Goal: Information Seeking & Learning: Learn about a topic

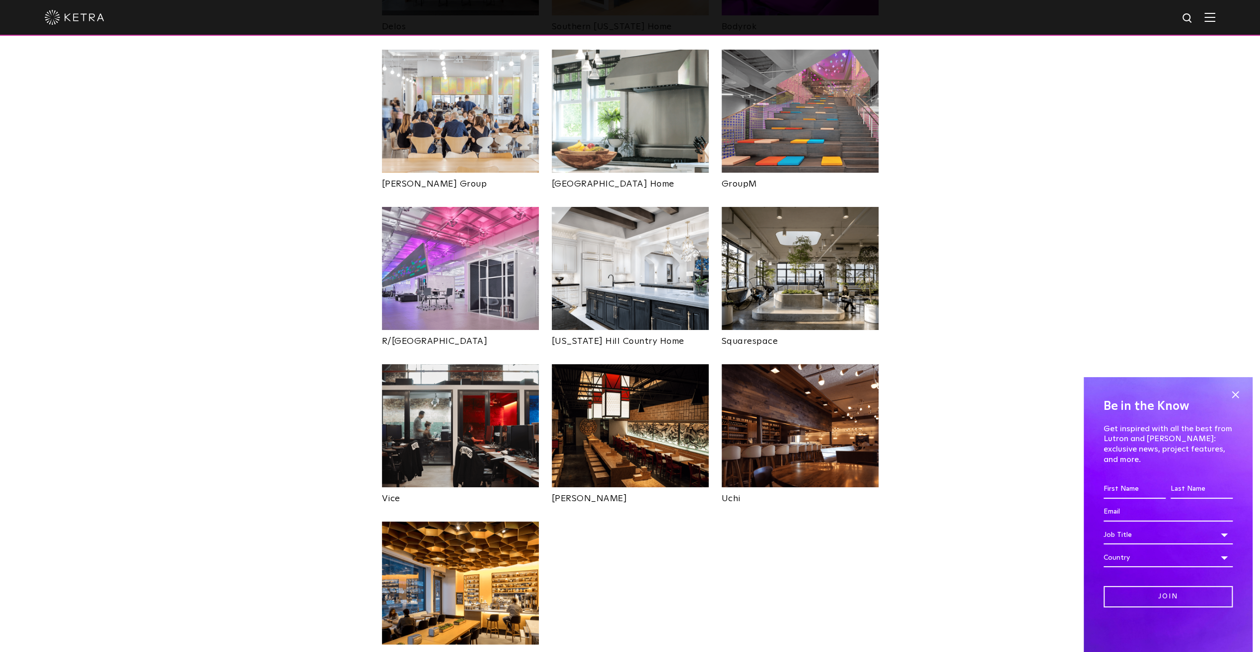
scroll to position [1738, 0]
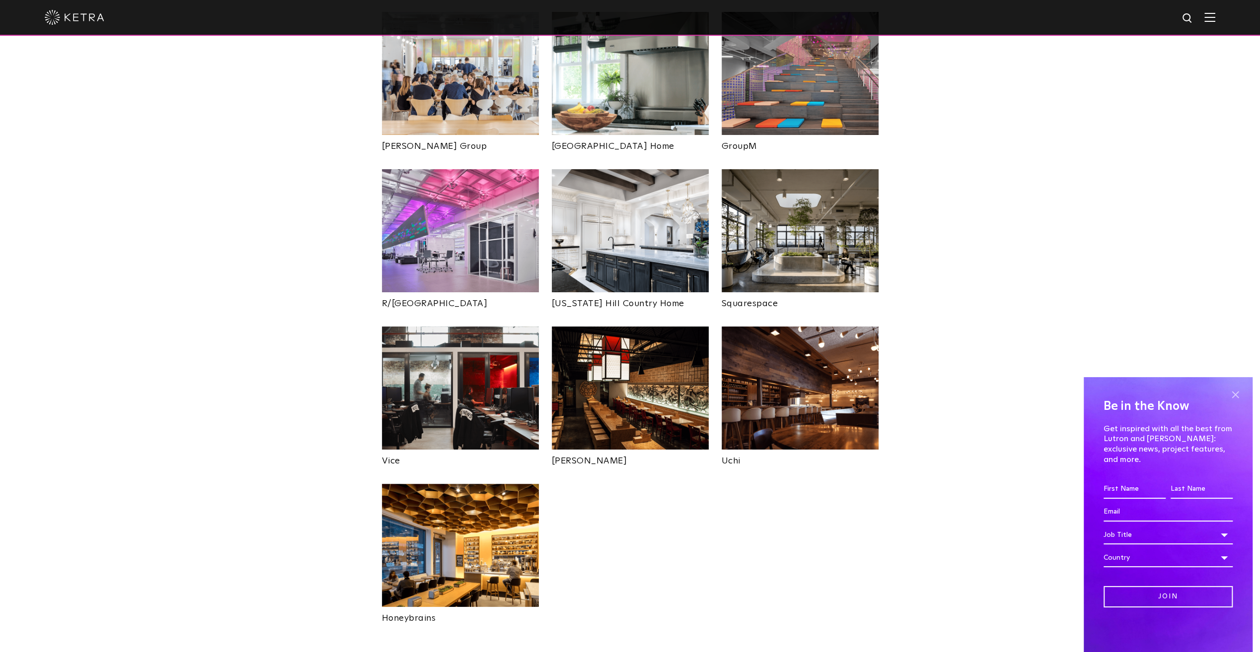
click at [1230, 402] on span at bounding box center [1234, 394] width 15 height 15
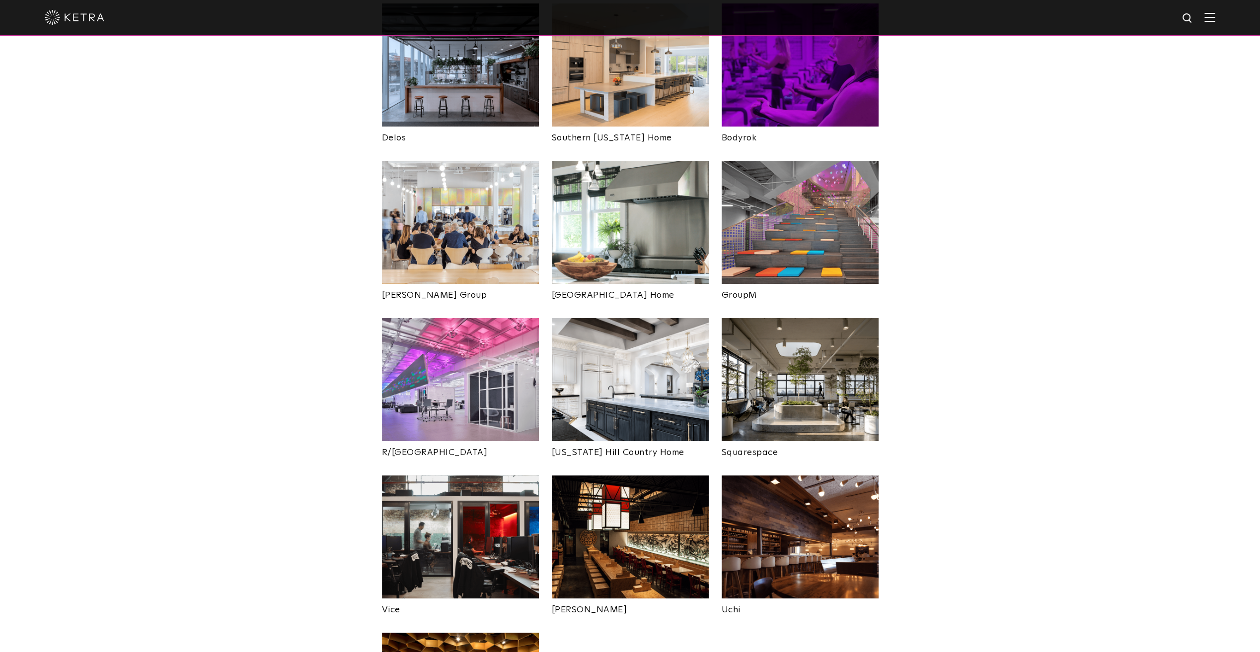
scroll to position [1589, 0]
click at [784, 341] on img at bounding box center [799, 379] width 157 height 123
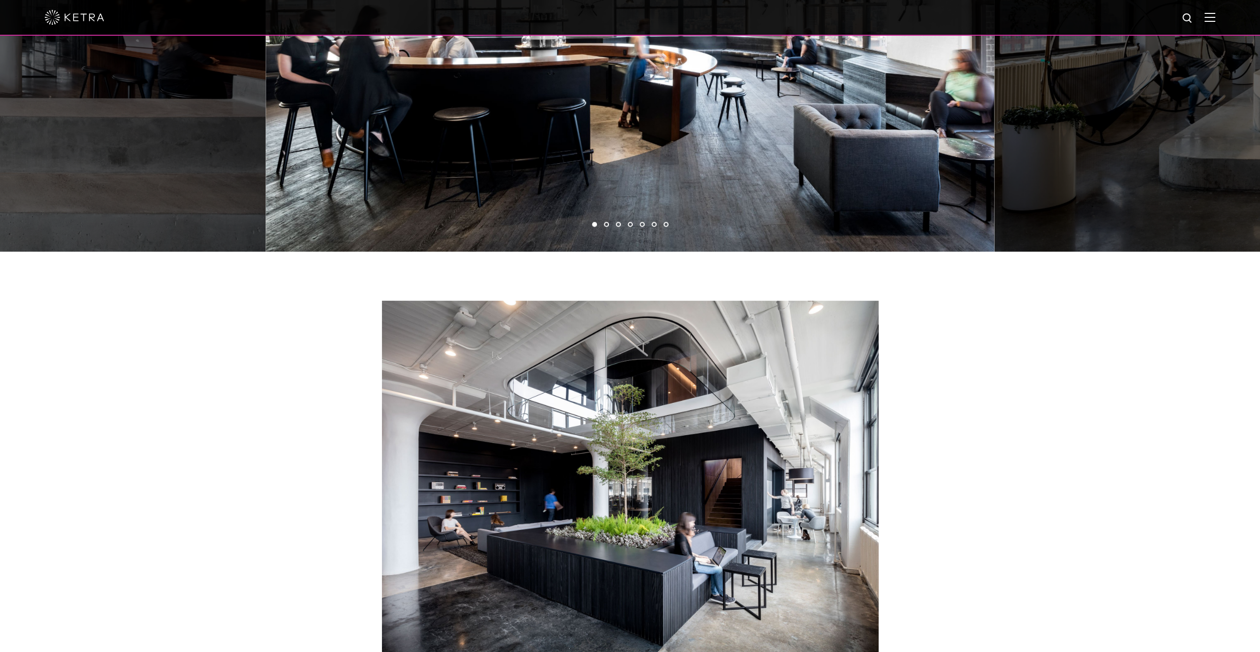
scroll to position [794, 0]
